Goal: Information Seeking & Learning: Learn about a topic

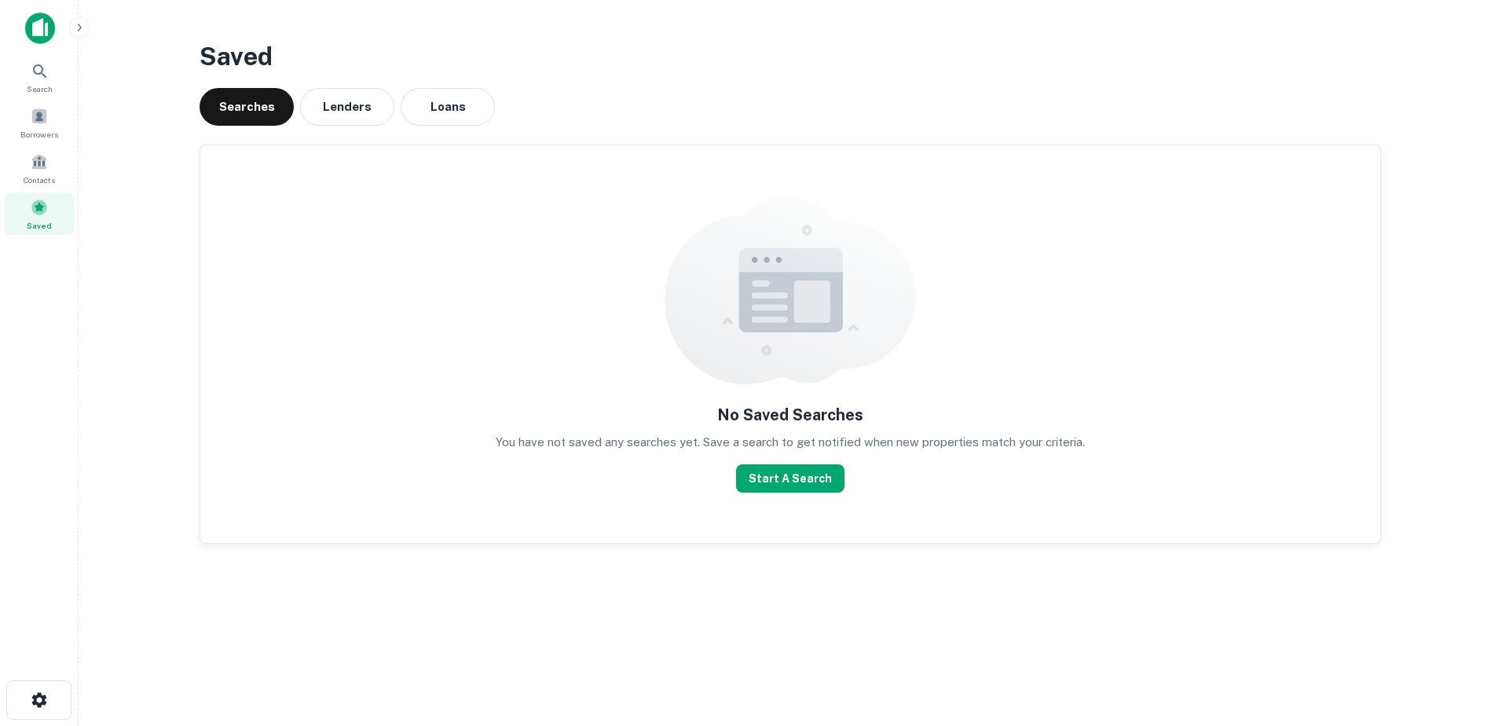
click at [454, 131] on div "Saved Searches Lenders Loans No Saved Searches You have not saved any searches …" at bounding box center [790, 296] width 1206 height 543
click at [460, 111] on button "Loans" at bounding box center [448, 107] width 94 height 38
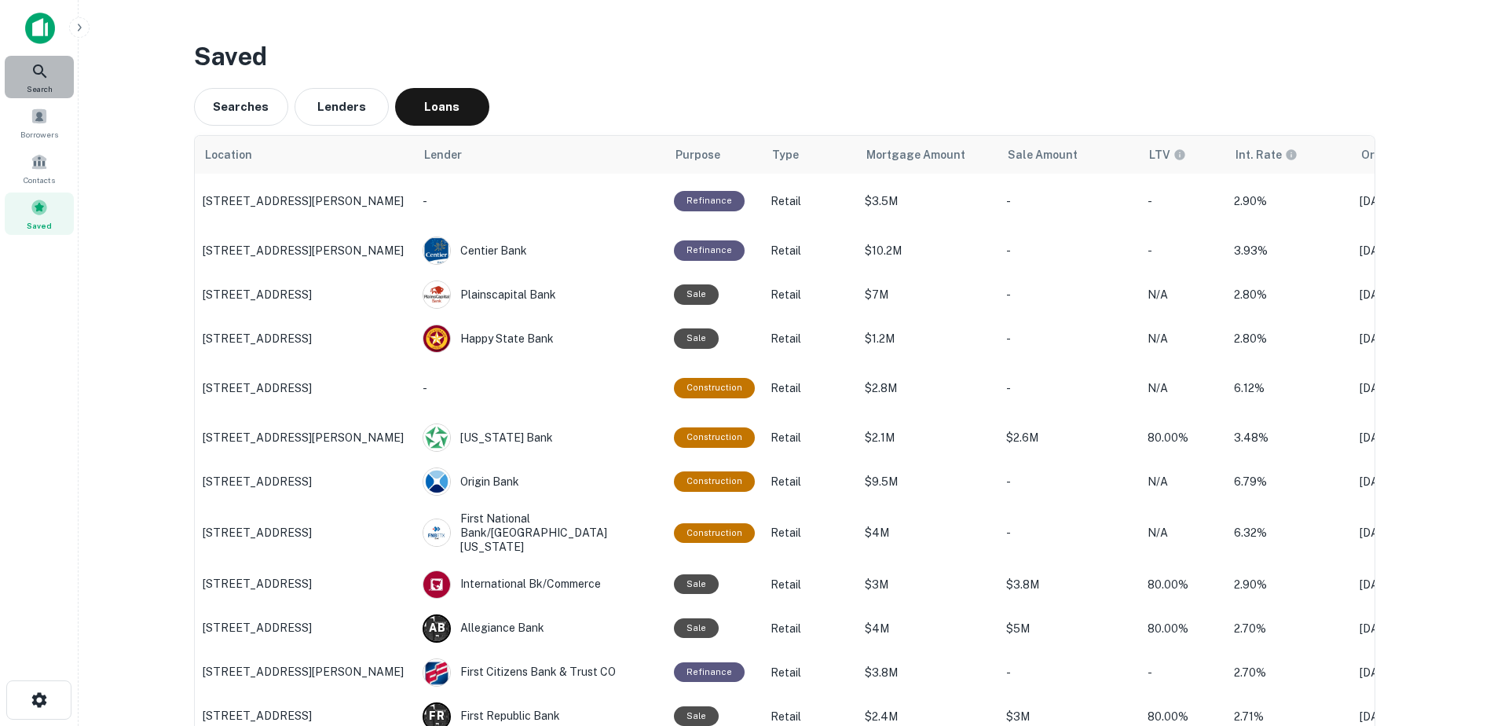
click at [37, 63] on icon at bounding box center [40, 71] width 19 height 19
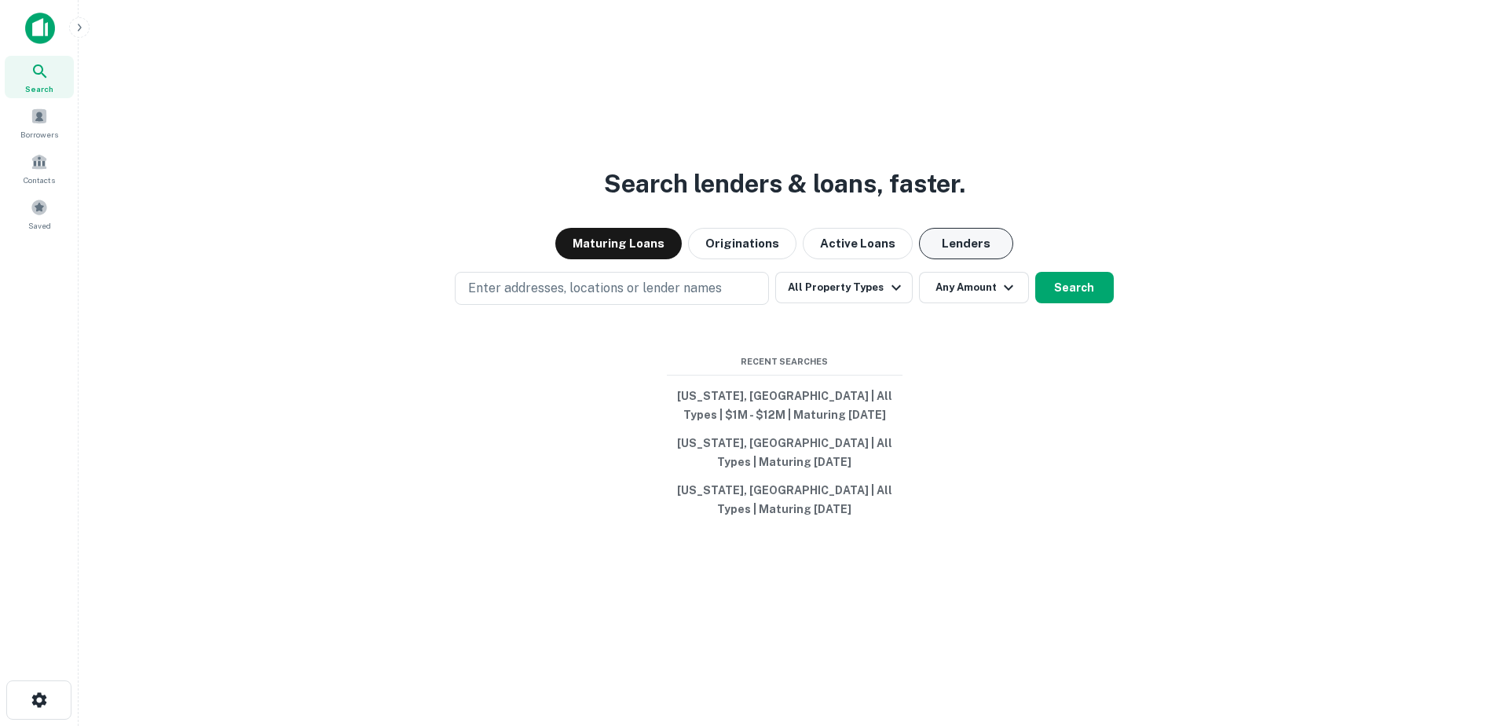
click at [973, 259] on button "Lenders" at bounding box center [966, 243] width 94 height 31
click at [642, 244] on div "Search lenders & loans, faster. Maturing Loans Originations Active Loans Lender…" at bounding box center [784, 401] width 1386 height 726
click at [640, 259] on button "Maturing Loans" at bounding box center [618, 243] width 126 height 31
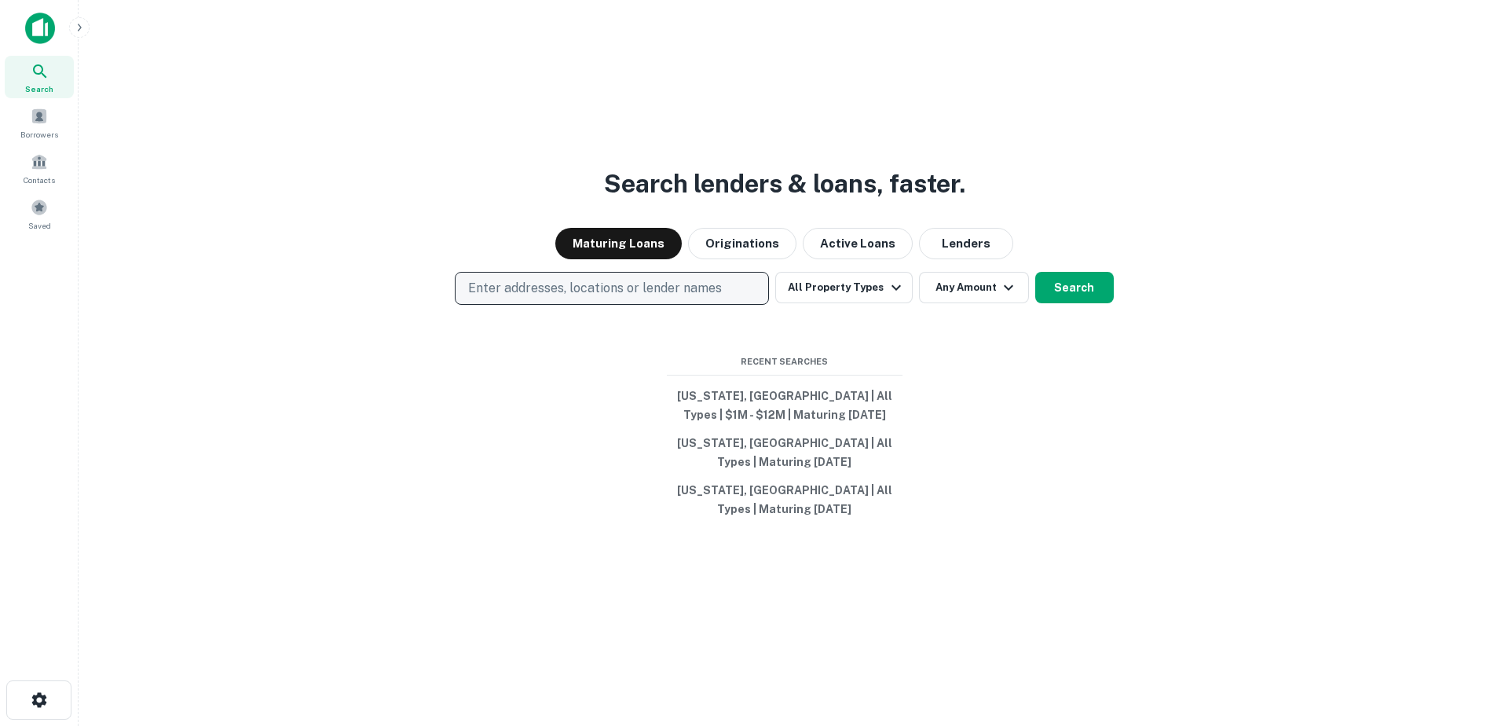
drag, startPoint x: 587, startPoint y: 283, endPoint x: 585, endPoint y: 322, distance: 39.3
click at [586, 295] on div "Search lenders & loans, faster. Maturing Loans Originations Active Loans Lender…" at bounding box center [784, 401] width 1386 height 726
click at [585, 305] on button "Enter addresses, locations or lender names" at bounding box center [612, 288] width 314 height 33
click at [553, 298] on p "Enter addresses, locations or lender names" at bounding box center [595, 288] width 254 height 19
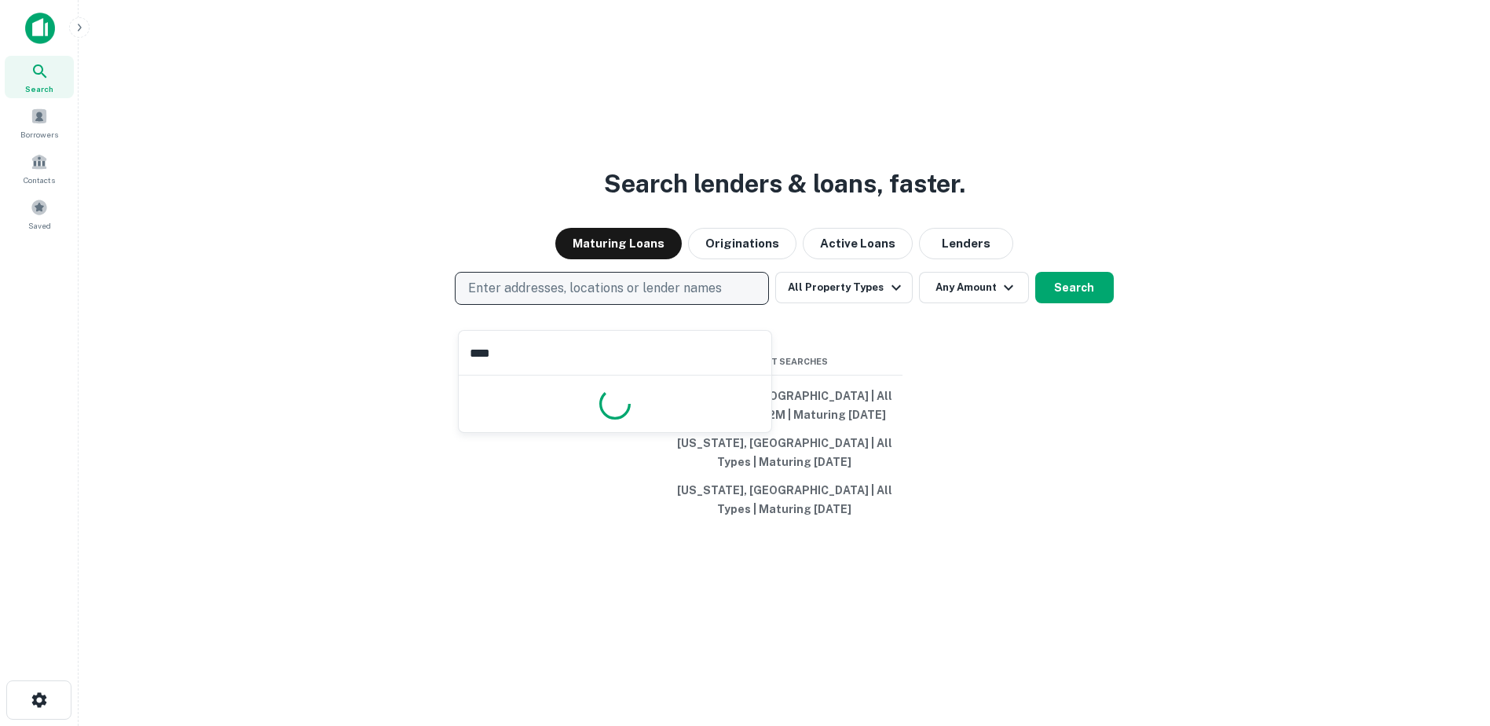
type input "*****"
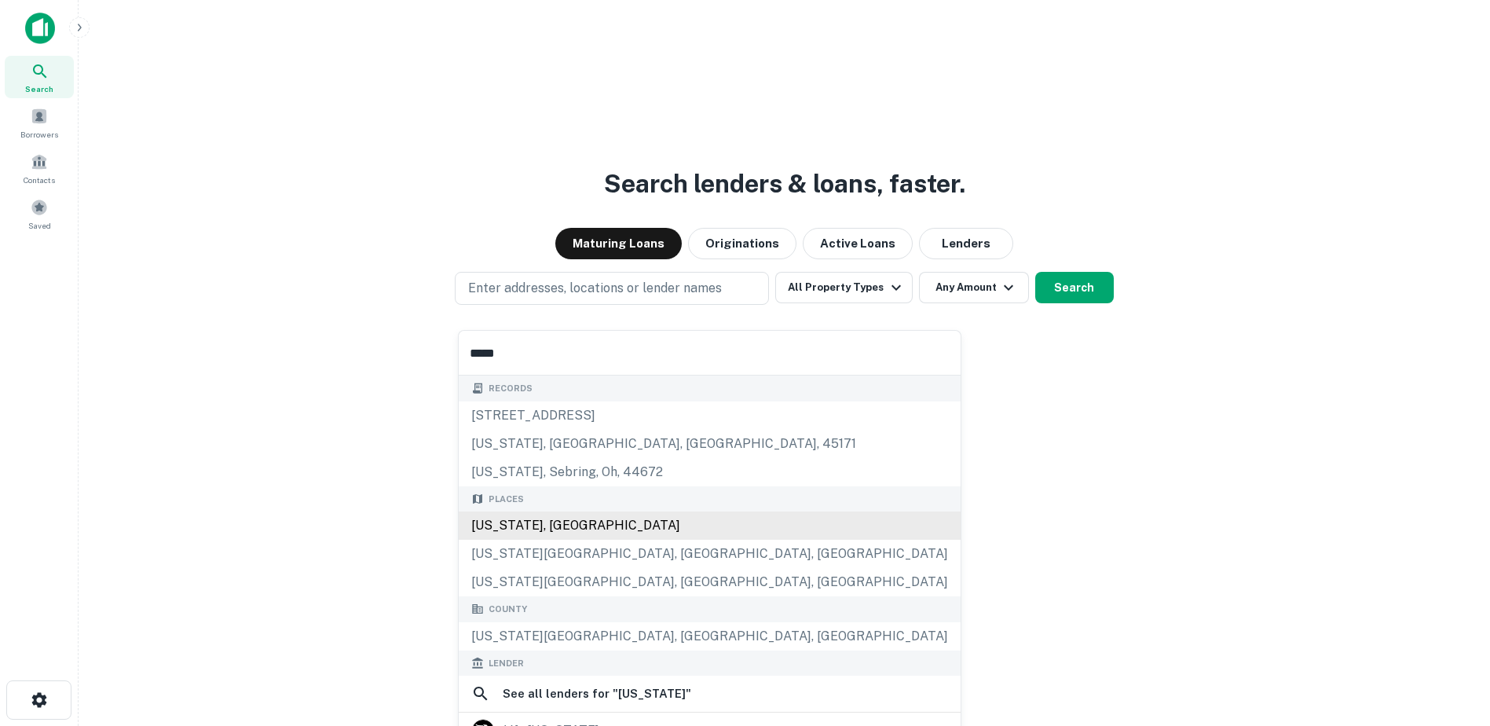
click at [567, 522] on div "[US_STATE], [GEOGRAPHIC_DATA]" at bounding box center [710, 525] width 502 height 28
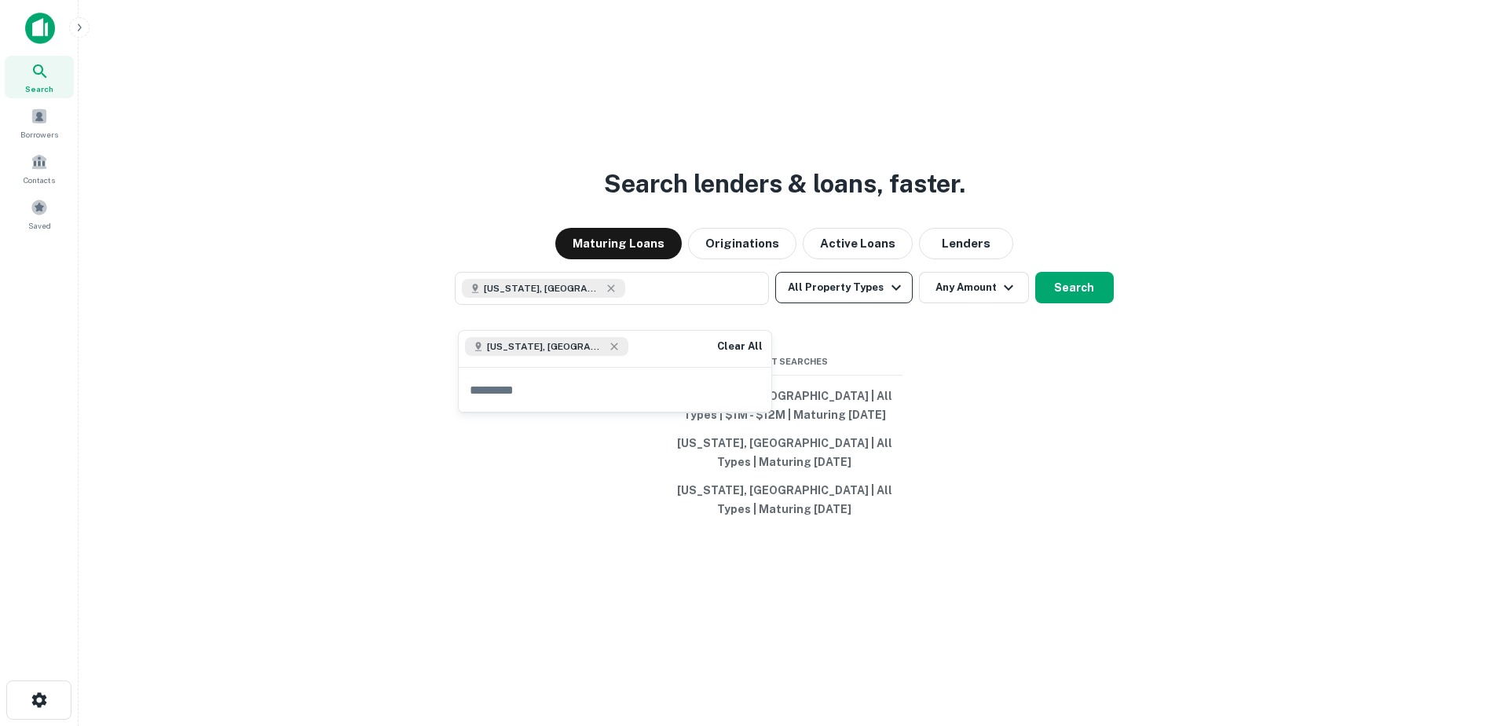
click at [868, 303] on button "All Property Types" at bounding box center [843, 287] width 137 height 31
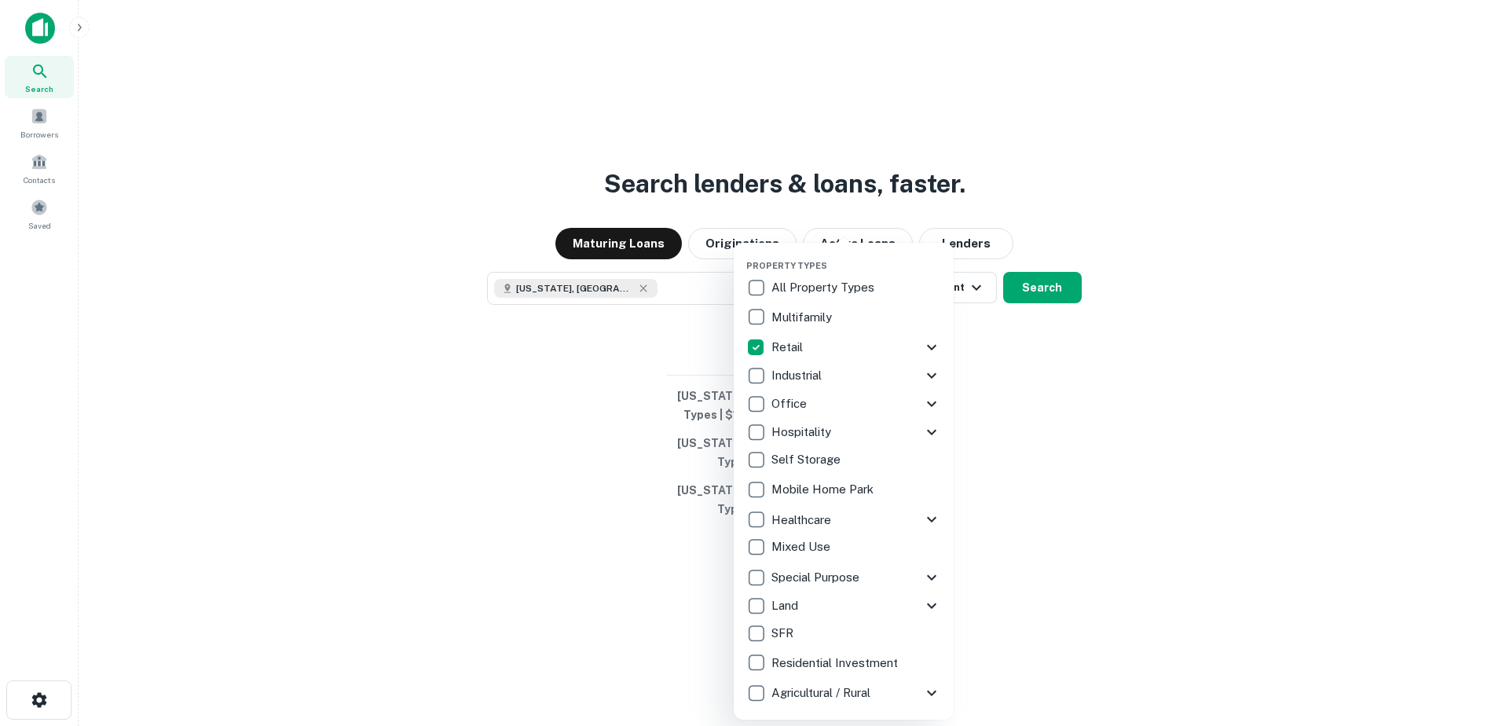
click at [1147, 415] on div at bounding box center [751, 363] width 1502 height 726
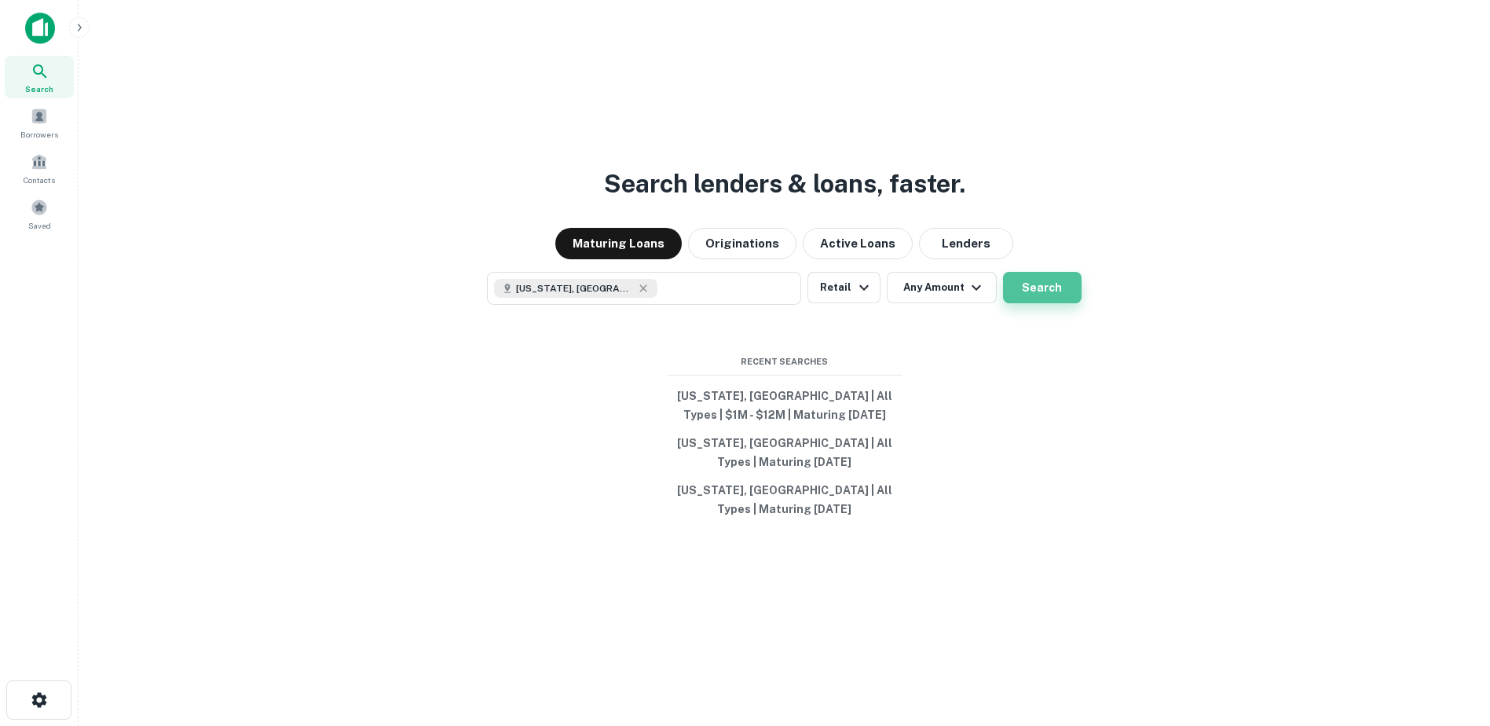
click at [1052, 303] on button "Search" at bounding box center [1042, 287] width 79 height 31
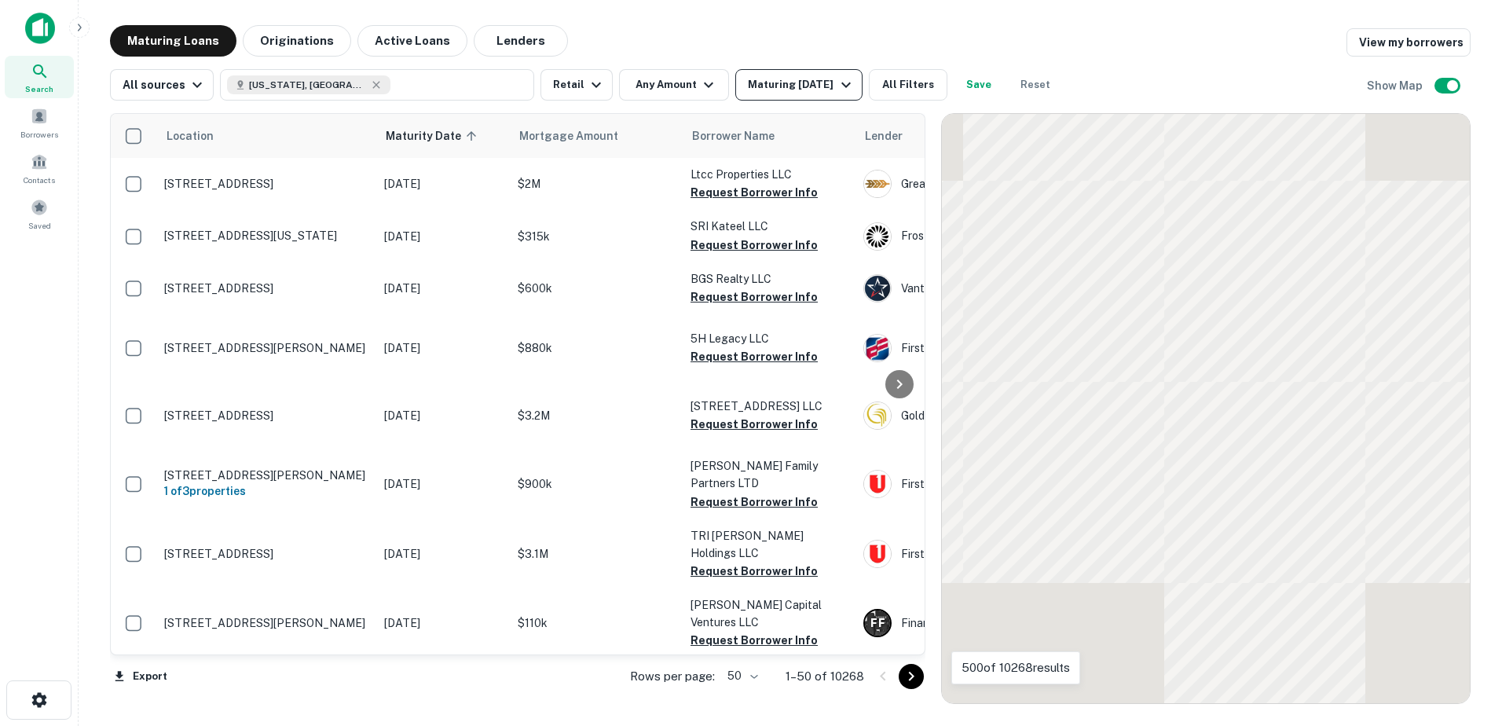
click at [825, 79] on div "Maturing [DATE]" at bounding box center [801, 84] width 107 height 19
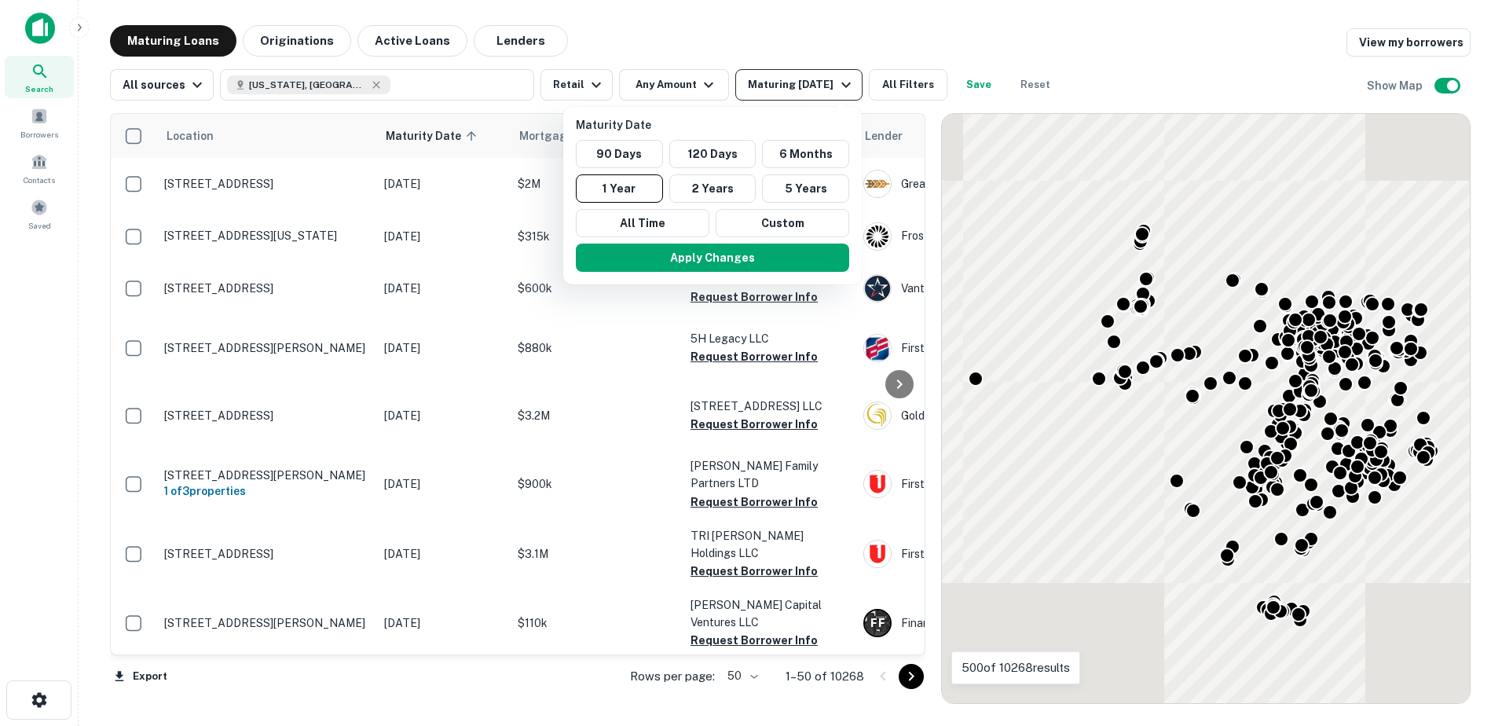
click at [825, 79] on div at bounding box center [751, 363] width 1502 height 726
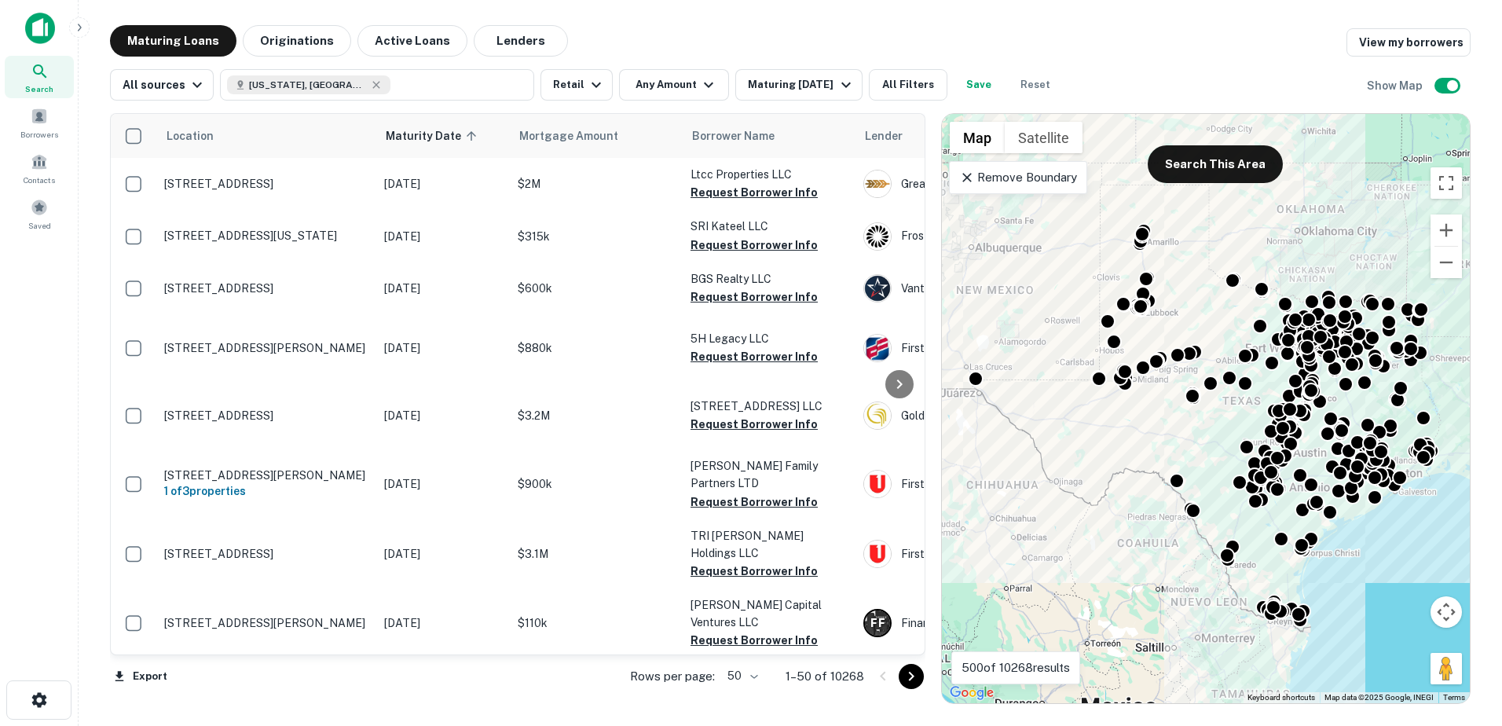
click at [404, 141] on div at bounding box center [751, 363] width 1502 height 726
drag, startPoint x: 426, startPoint y: 128, endPoint x: 929, endPoint y: 385, distance: 564.4
click at [426, 128] on span "Maturity Date sorted ascending" at bounding box center [434, 135] width 96 height 19
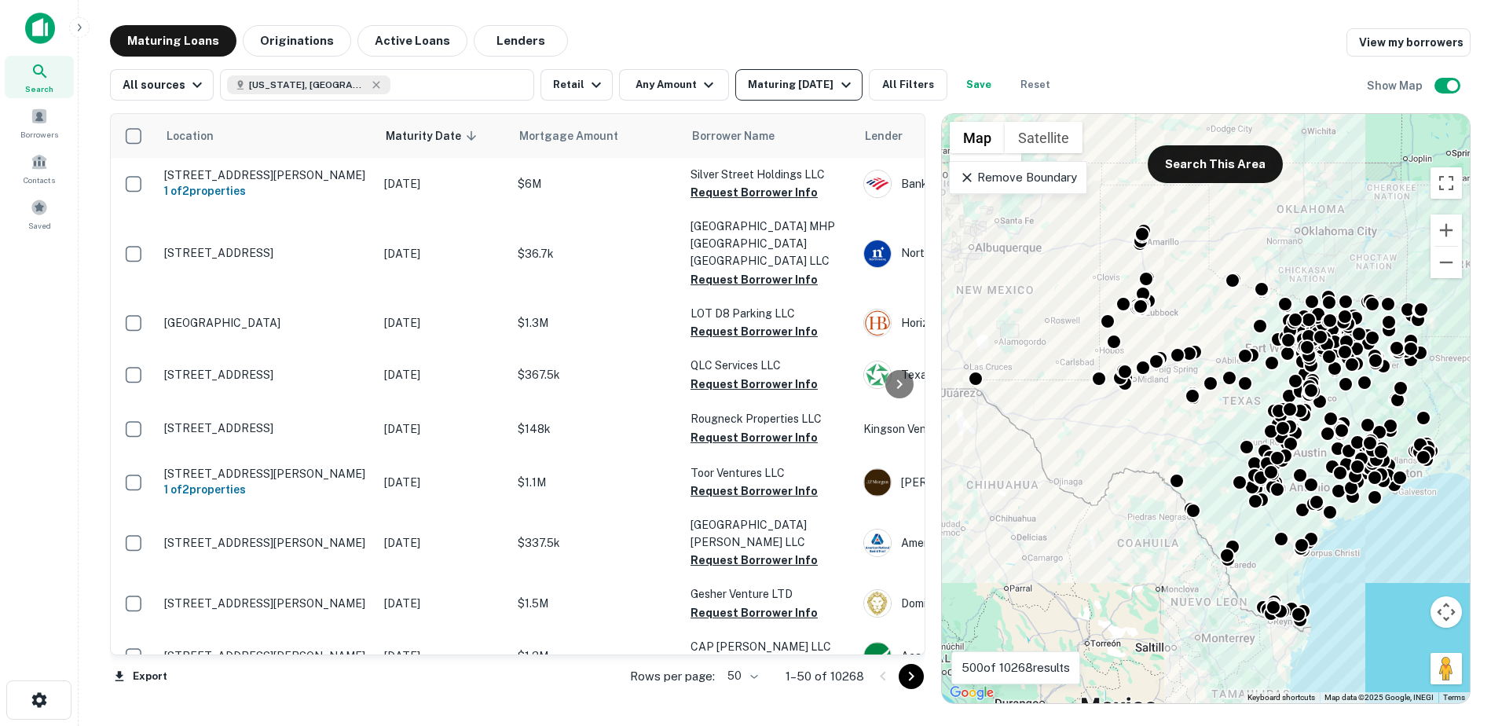
click at [796, 64] on div "All sources [US_STATE], [GEOGRAPHIC_DATA] Retail Any Amount Maturing [DATE] All…" at bounding box center [790, 79] width 1360 height 44
click at [789, 98] on button "Maturing [DATE]" at bounding box center [798, 84] width 126 height 31
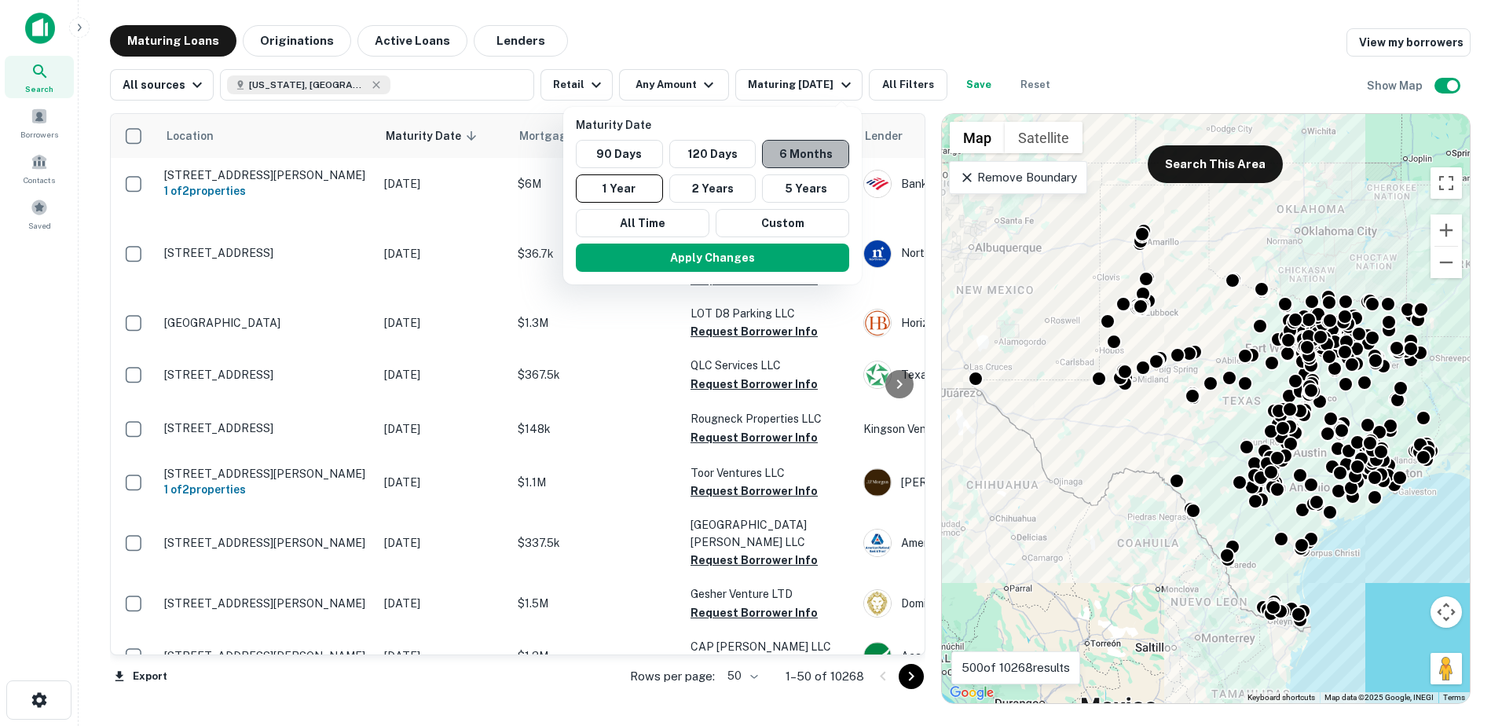
click at [811, 153] on button "6 Months" at bounding box center [805, 154] width 87 height 28
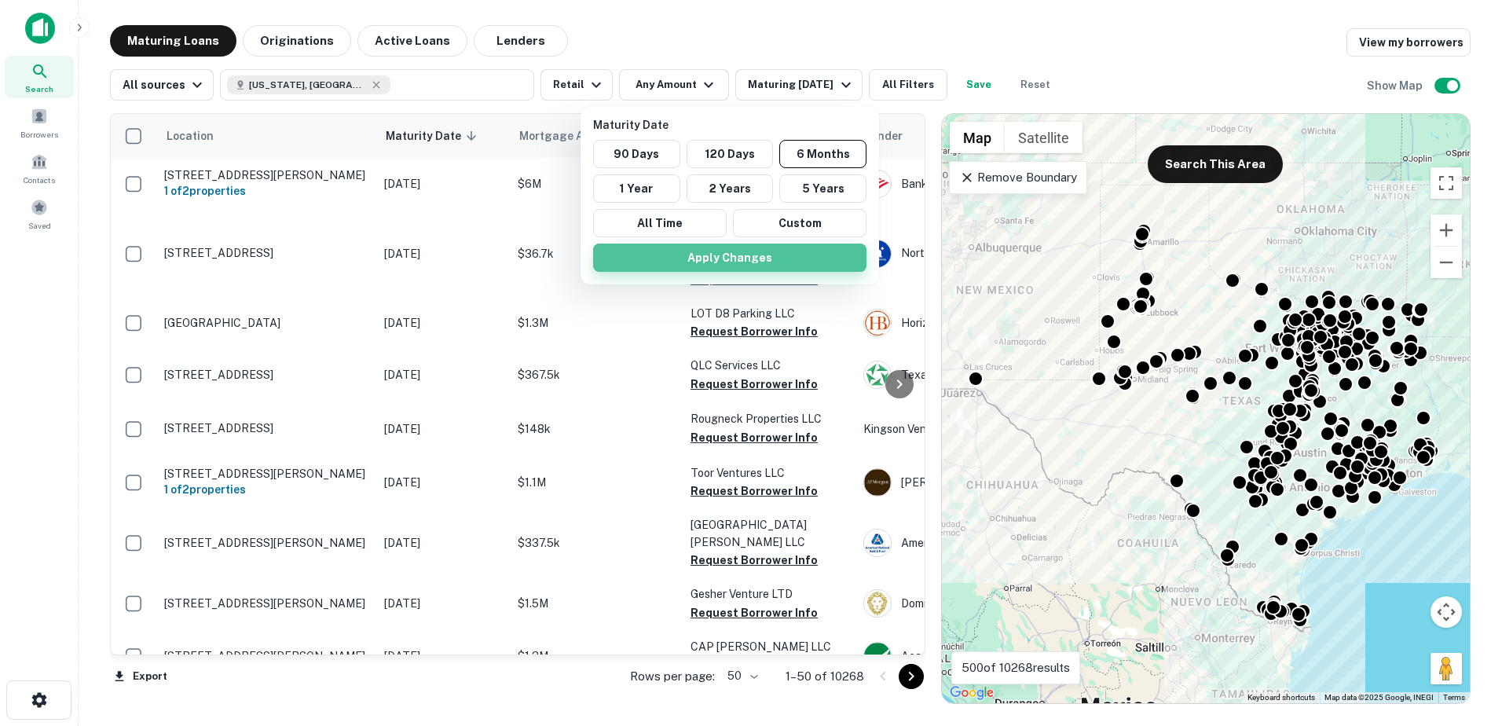
click at [695, 269] on button "Apply Changes" at bounding box center [729, 257] width 273 height 28
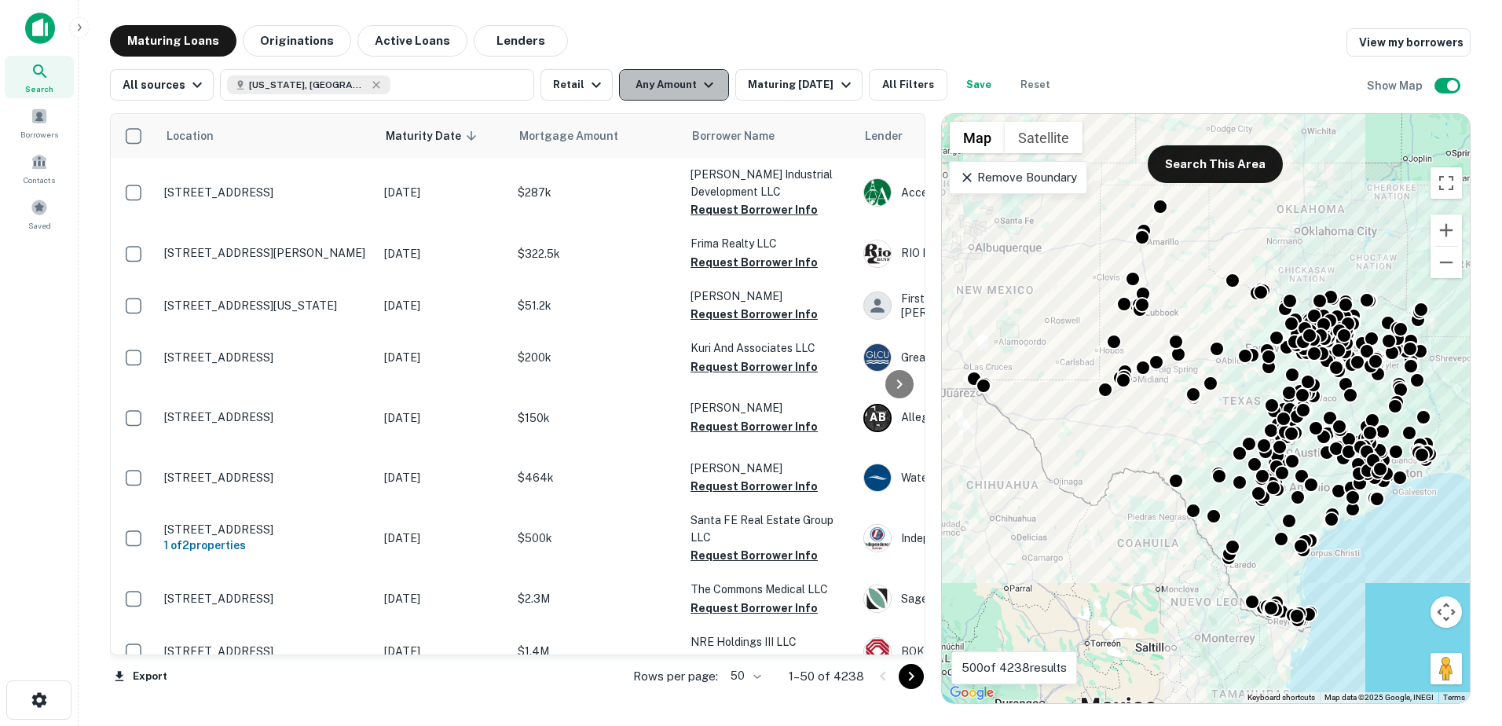
click at [676, 97] on button "Any Amount" at bounding box center [674, 84] width 110 height 31
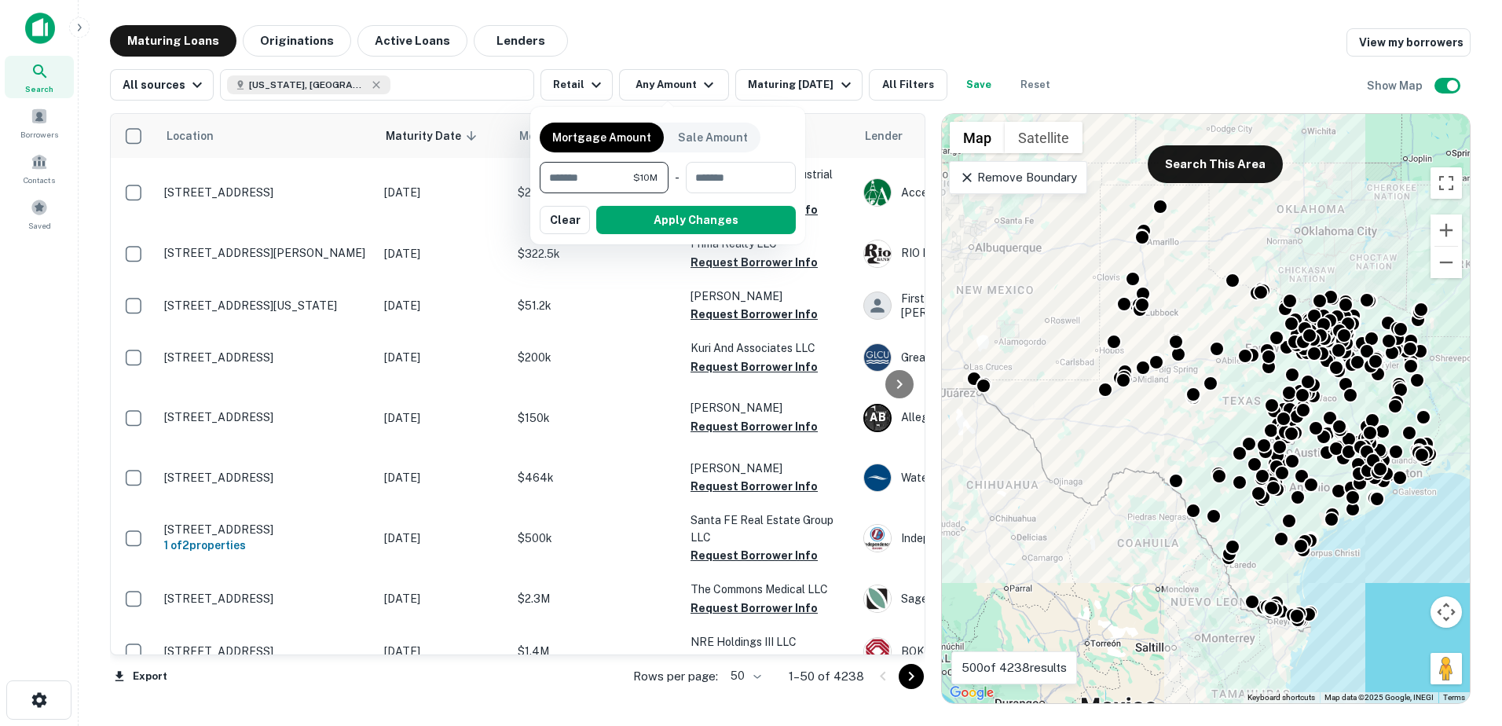
type input "*******"
